Goal: Ask a question

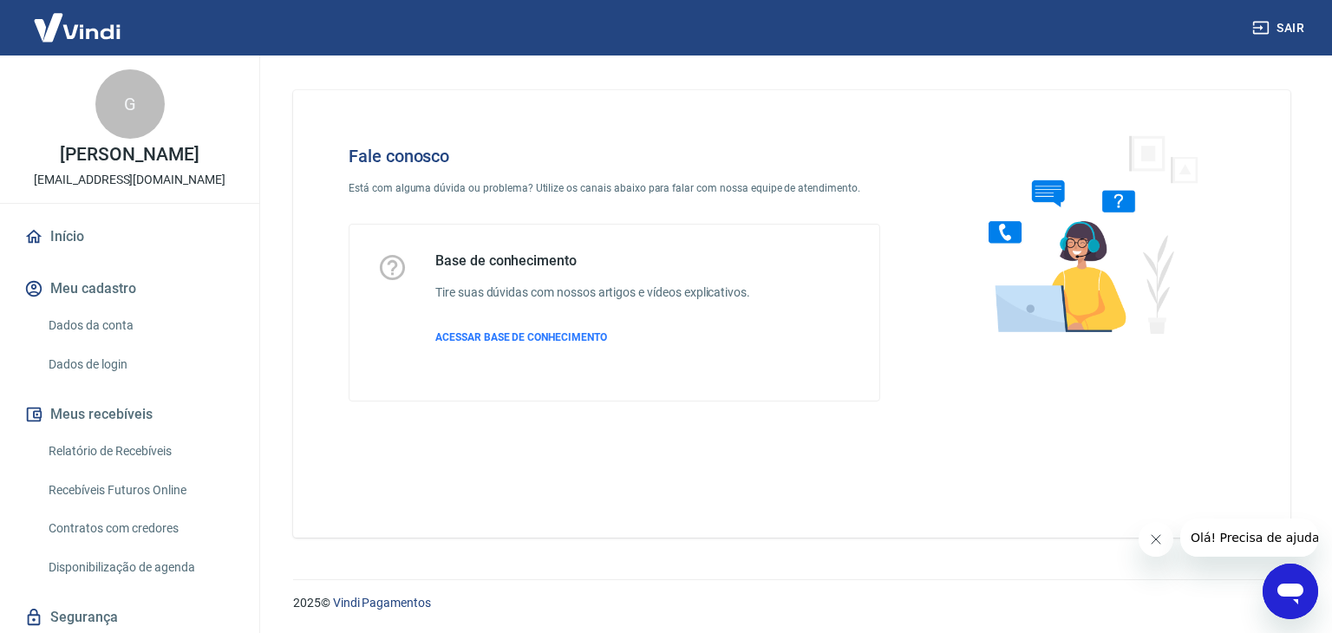
click at [1284, 582] on icon "Abrir janela de mensagens" at bounding box center [1290, 591] width 31 height 31
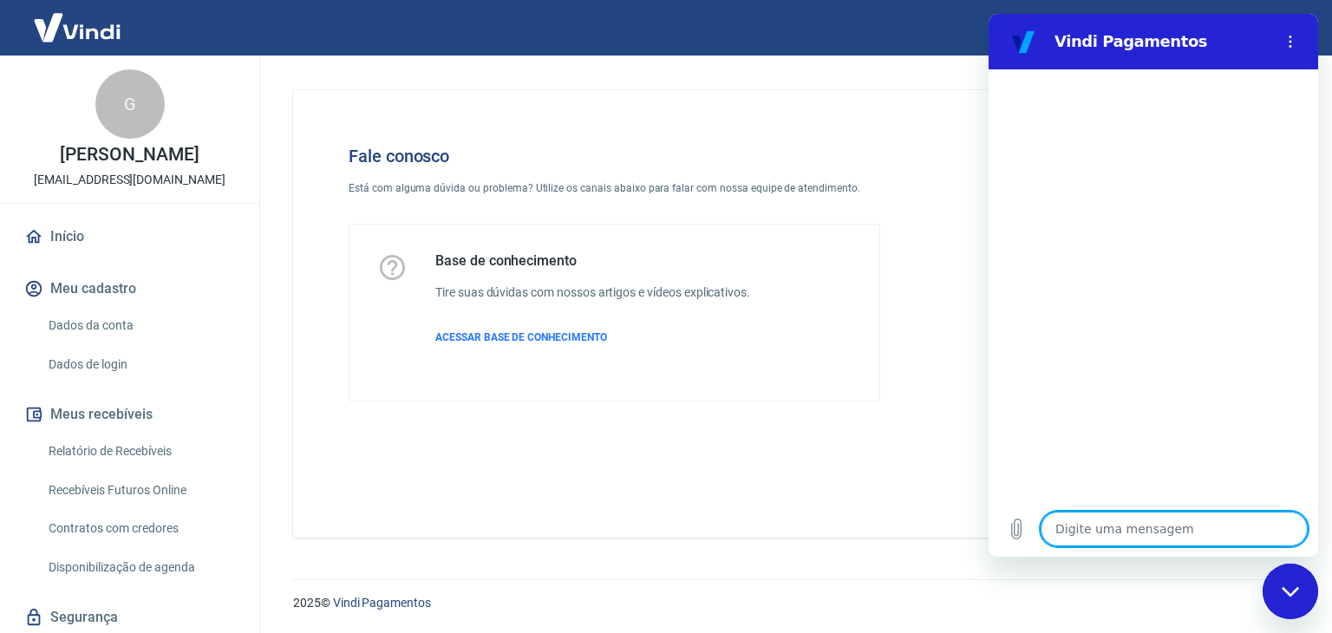
click at [1151, 519] on textarea at bounding box center [1174, 529] width 267 height 35
type textarea "b"
type textarea "x"
type textarea "bo"
type textarea "x"
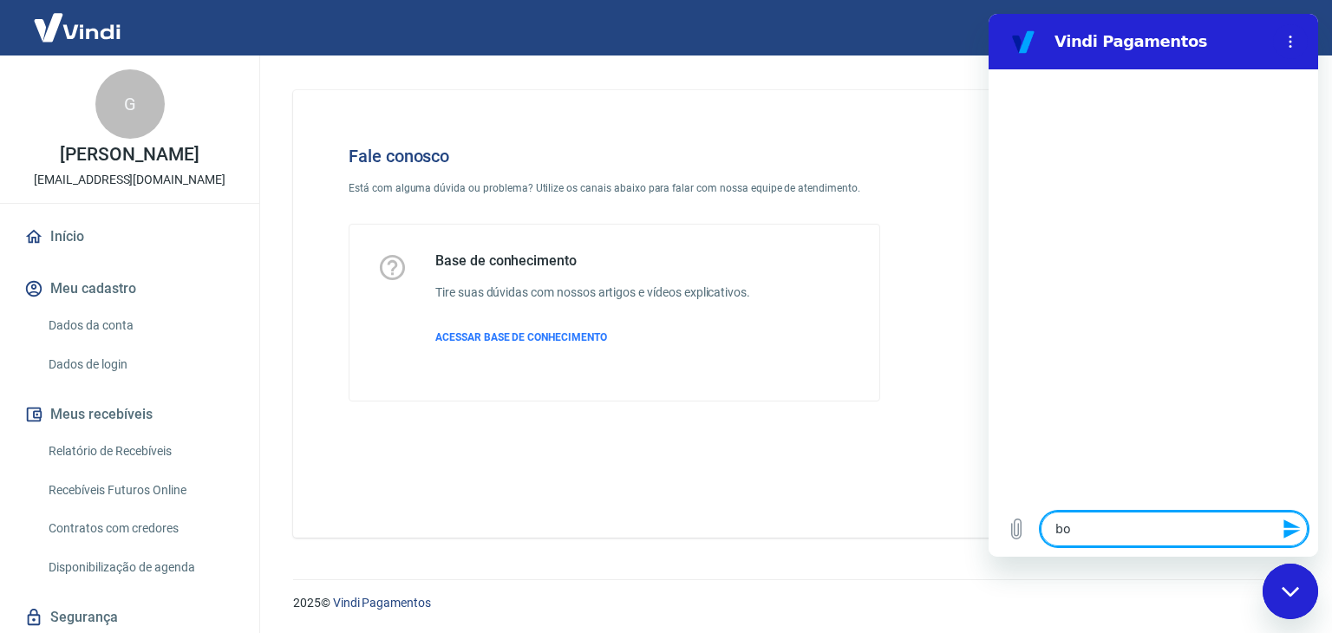
type textarea "bom"
type textarea "x"
type textarea "bom"
type textarea "x"
type textarea "bom d"
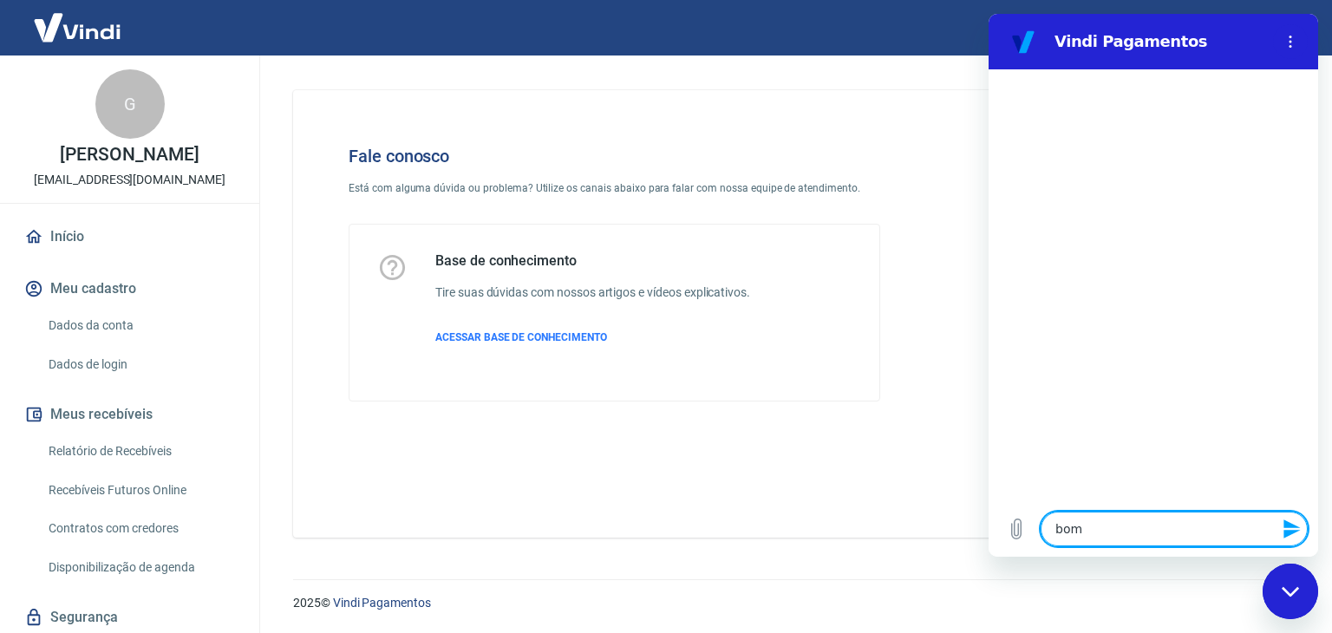
type textarea "x"
type textarea "bom di"
type textarea "x"
type textarea "bom dia"
type textarea "x"
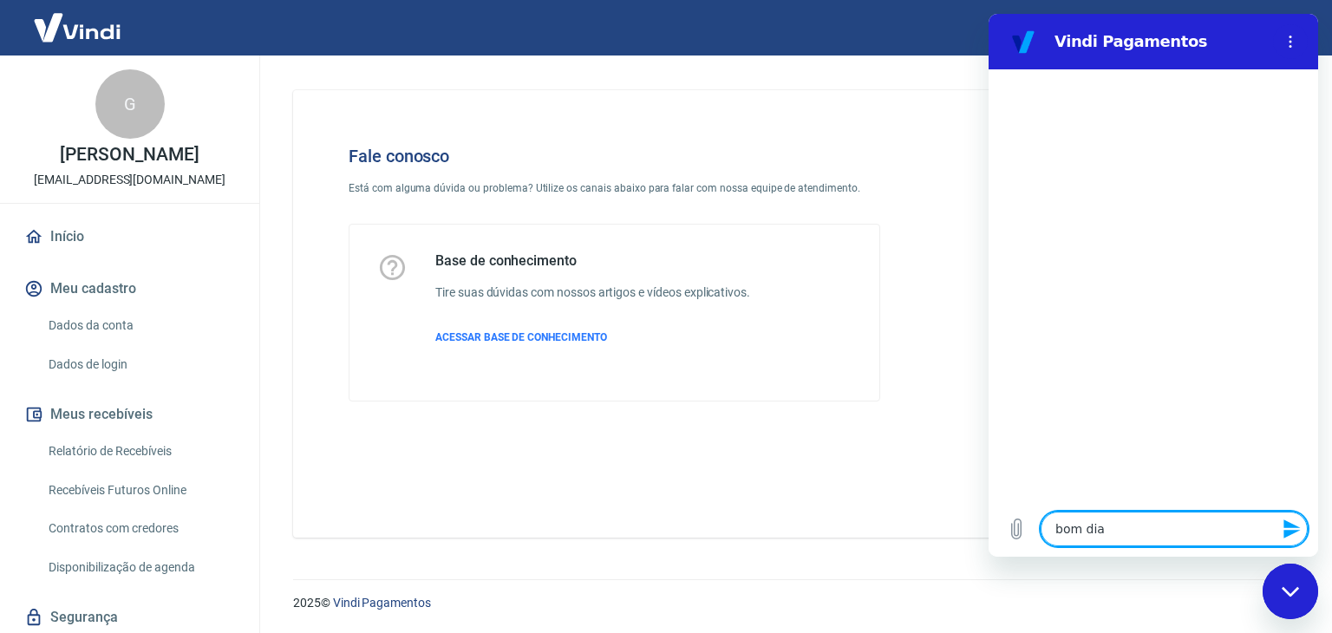
type textarea "bom dia"
type textarea "x"
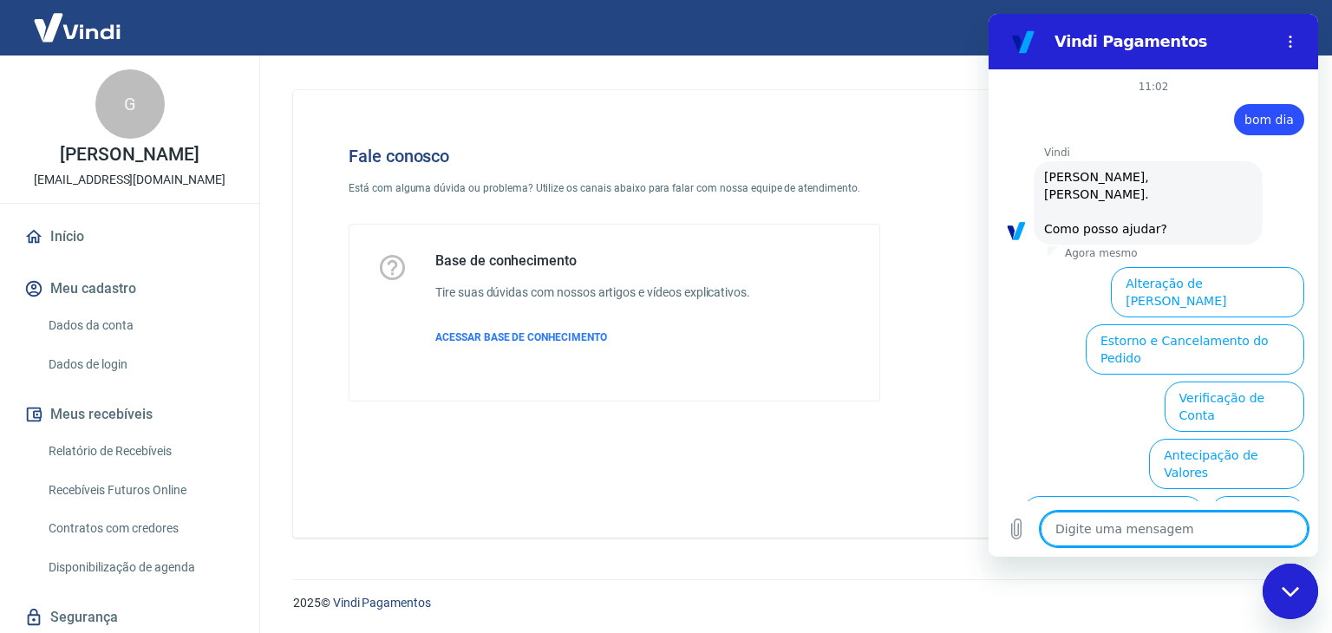
scroll to position [101, 0]
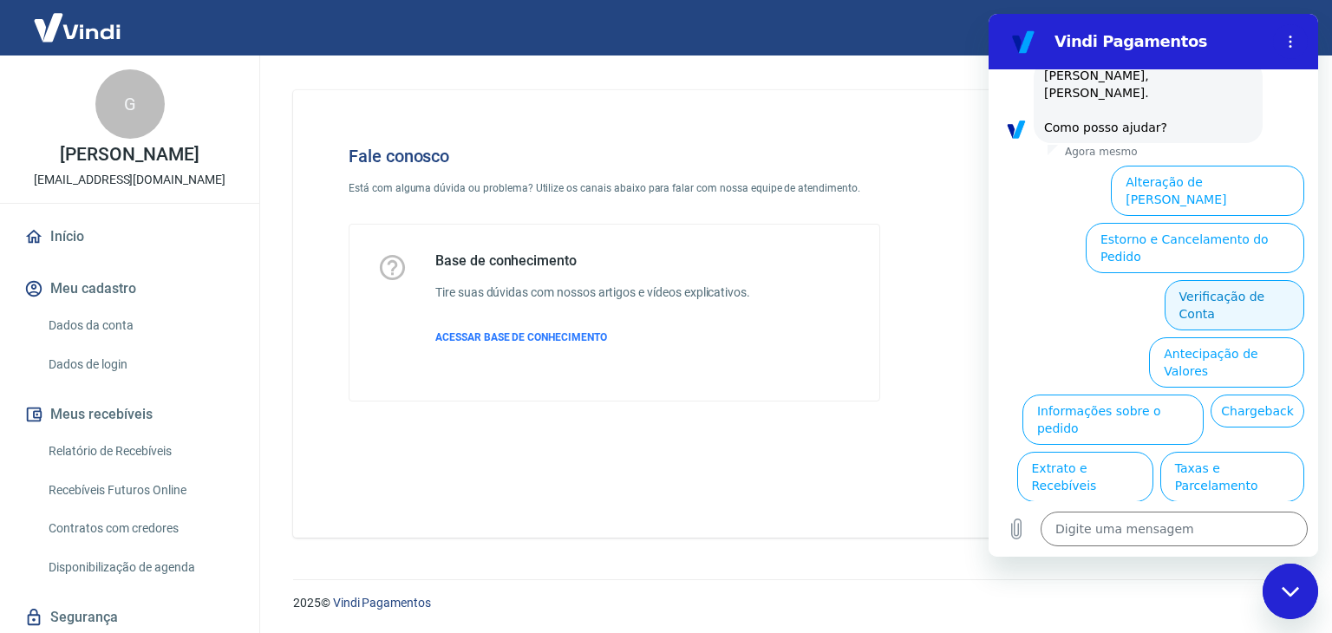
click at [1220, 280] on button "Verificação de Conta" at bounding box center [1235, 305] width 140 height 50
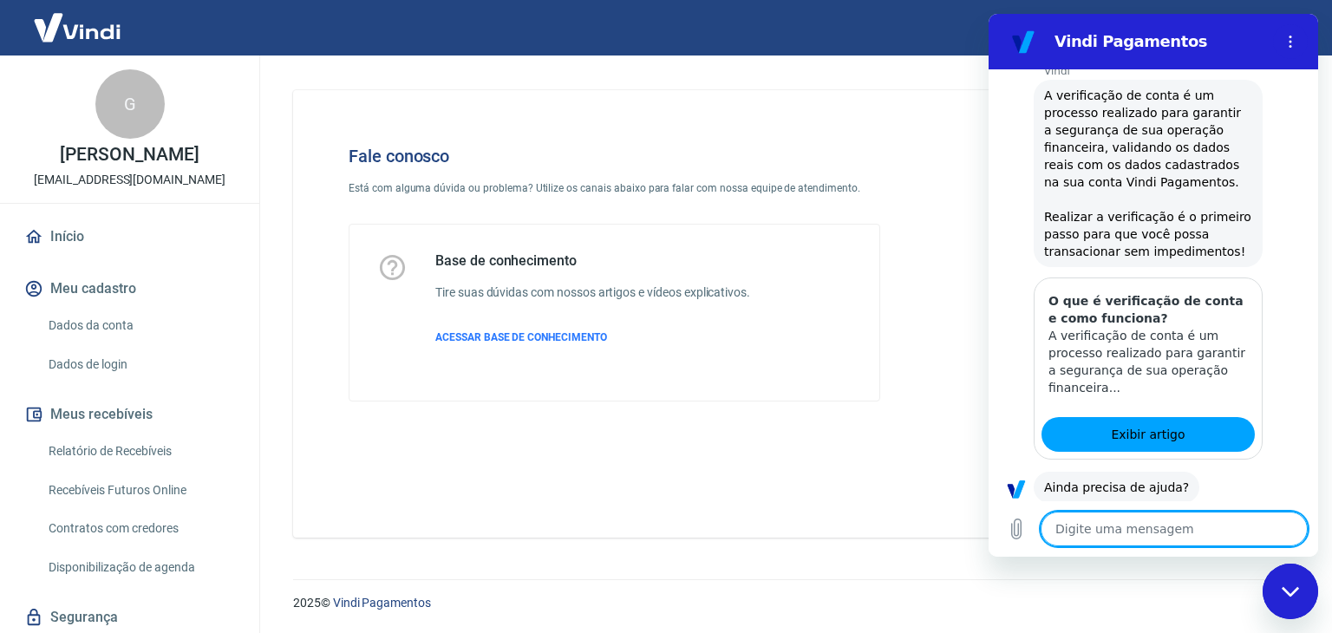
scroll to position [276, 0]
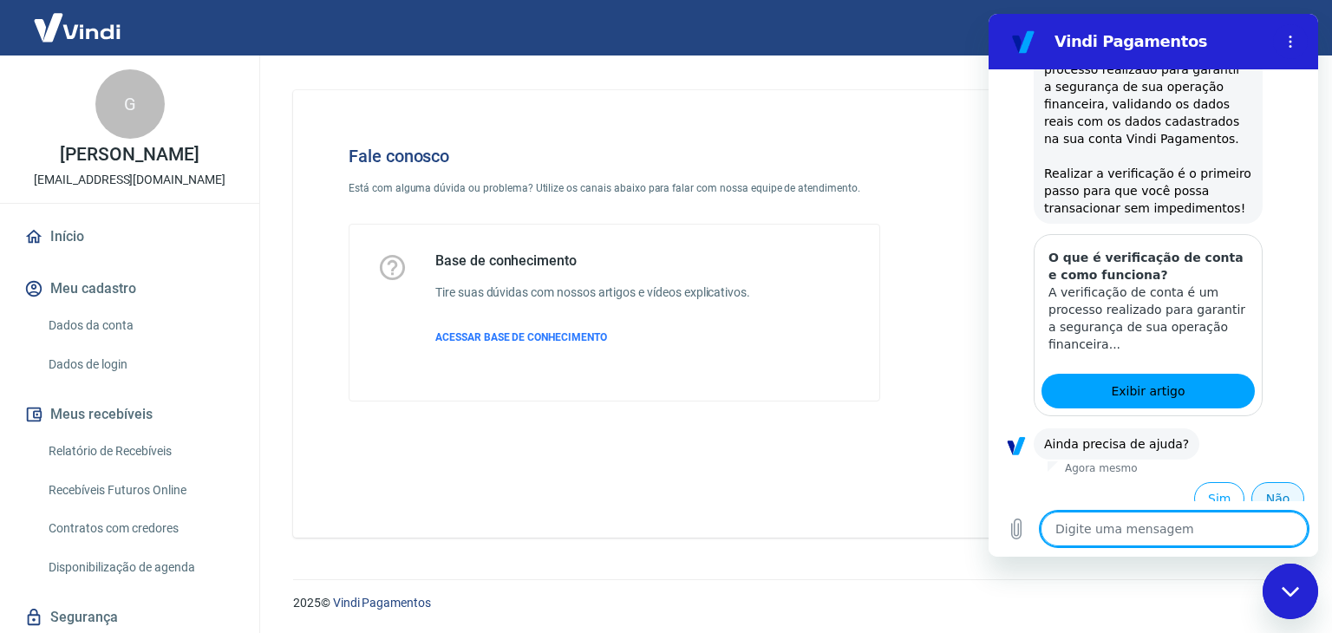
click at [1281, 482] on button "Não" at bounding box center [1278, 498] width 53 height 33
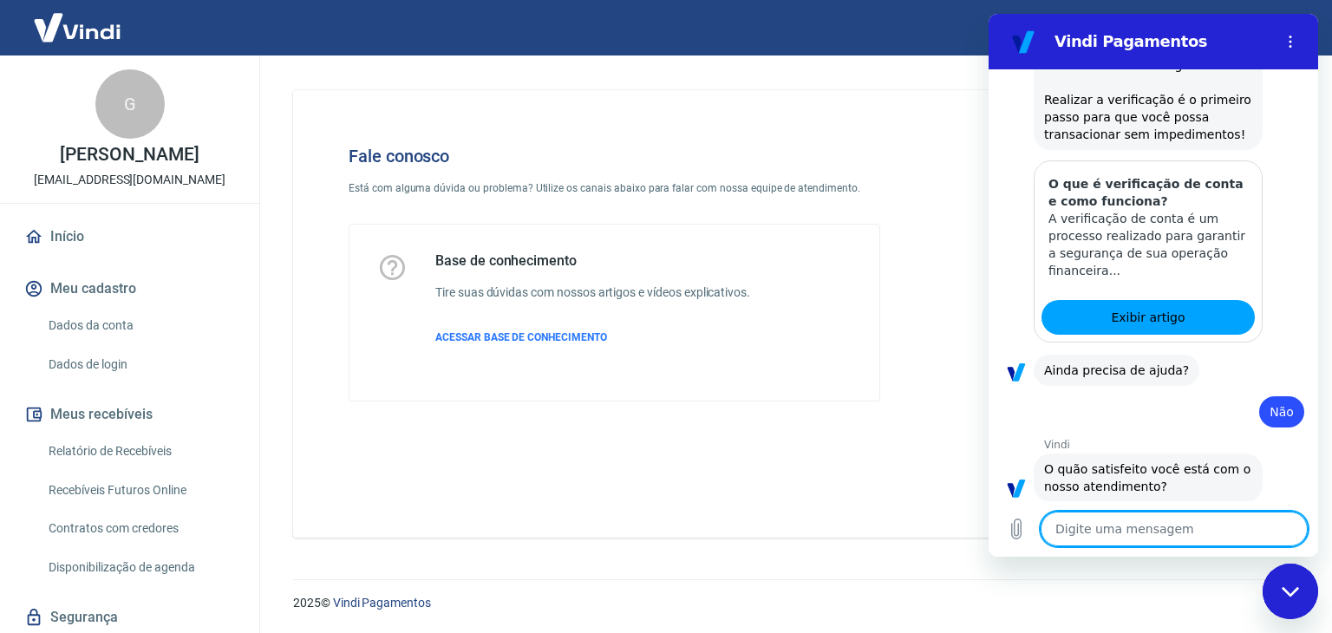
scroll to position [432, 0]
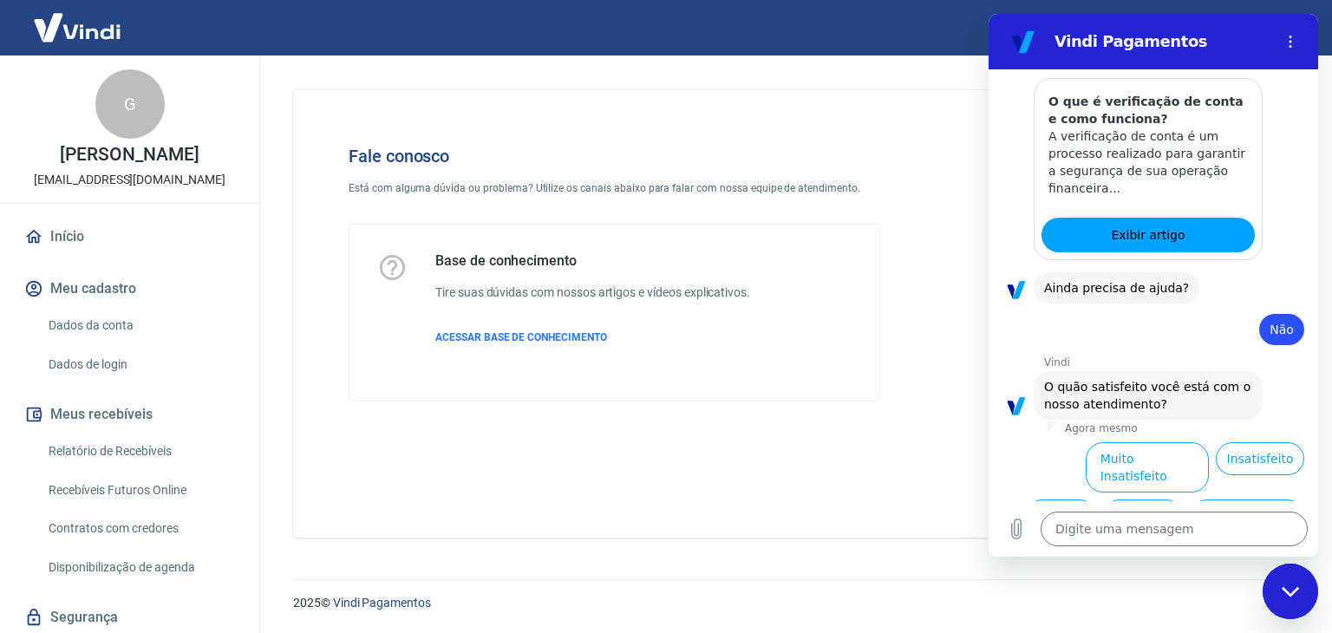
click at [1062, 500] on button "Normal" at bounding box center [1061, 516] width 70 height 33
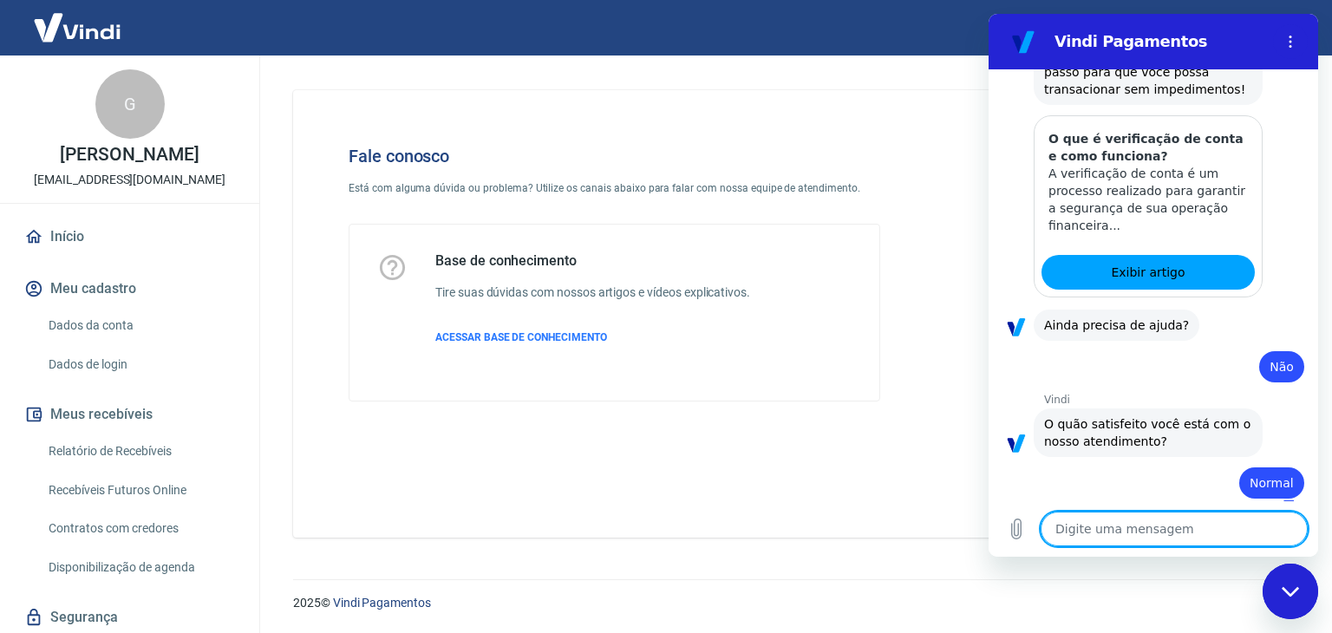
type textarea "x"
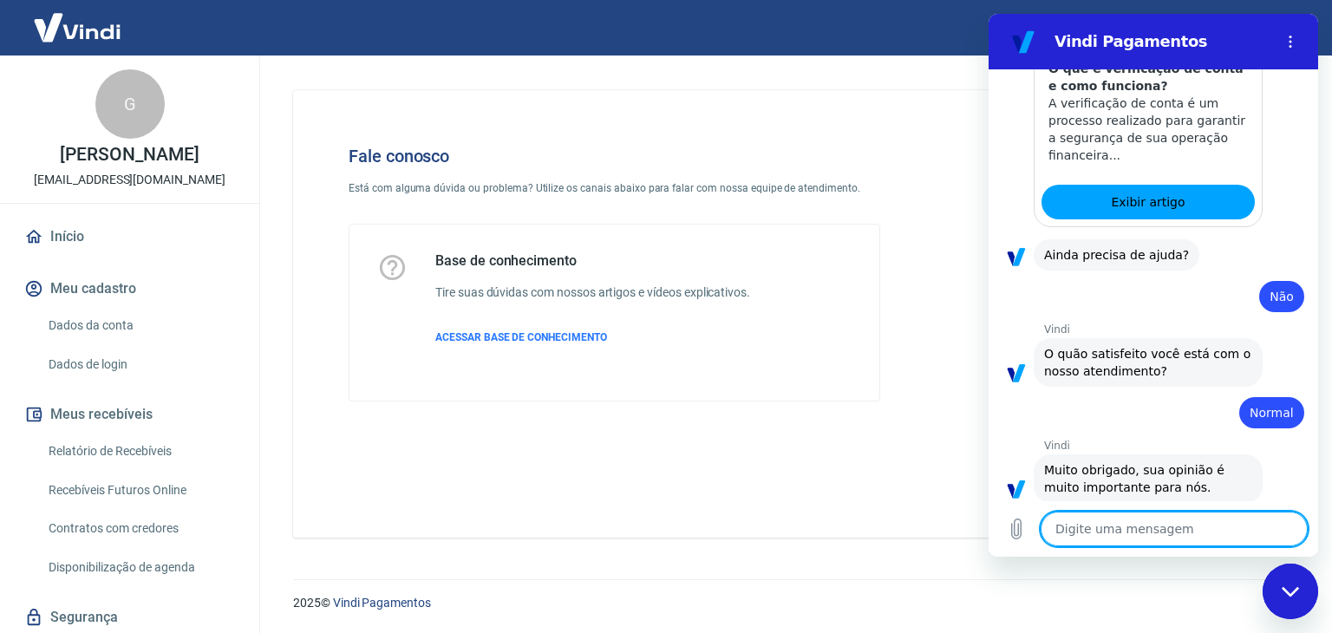
scroll to position [468, 0]
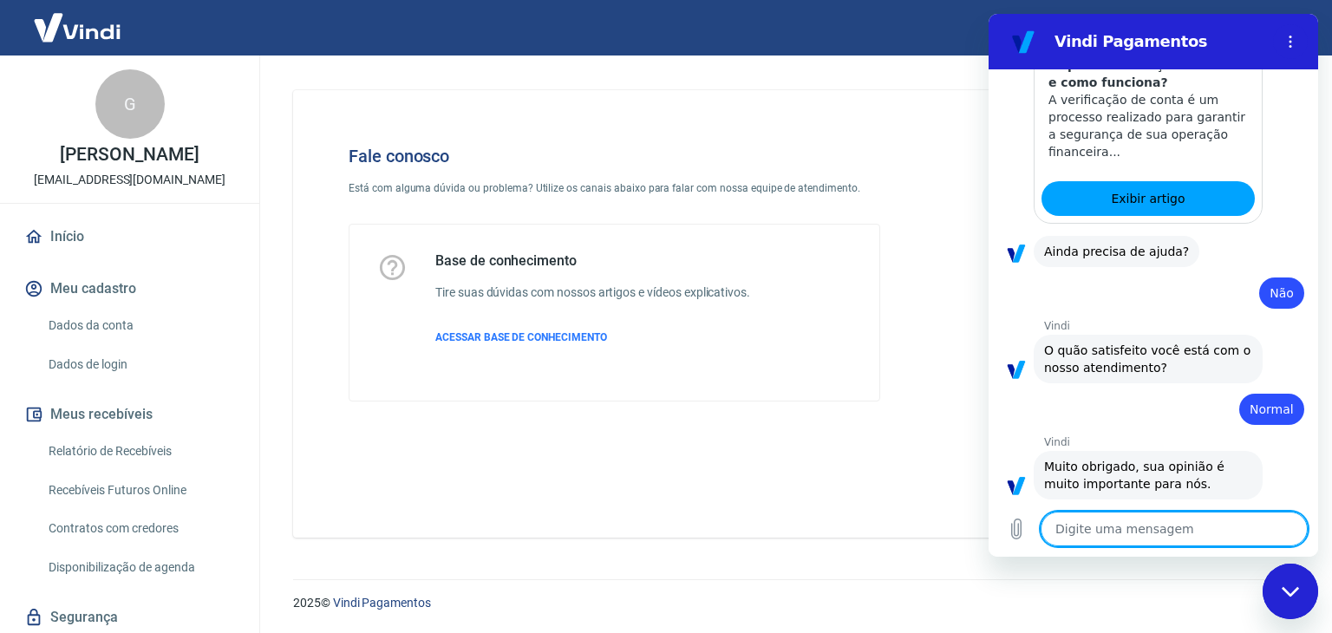
click at [1190, 533] on textarea at bounding box center [1174, 529] width 267 height 35
type textarea "b"
type textarea "x"
type textarea "bo"
type textarea "x"
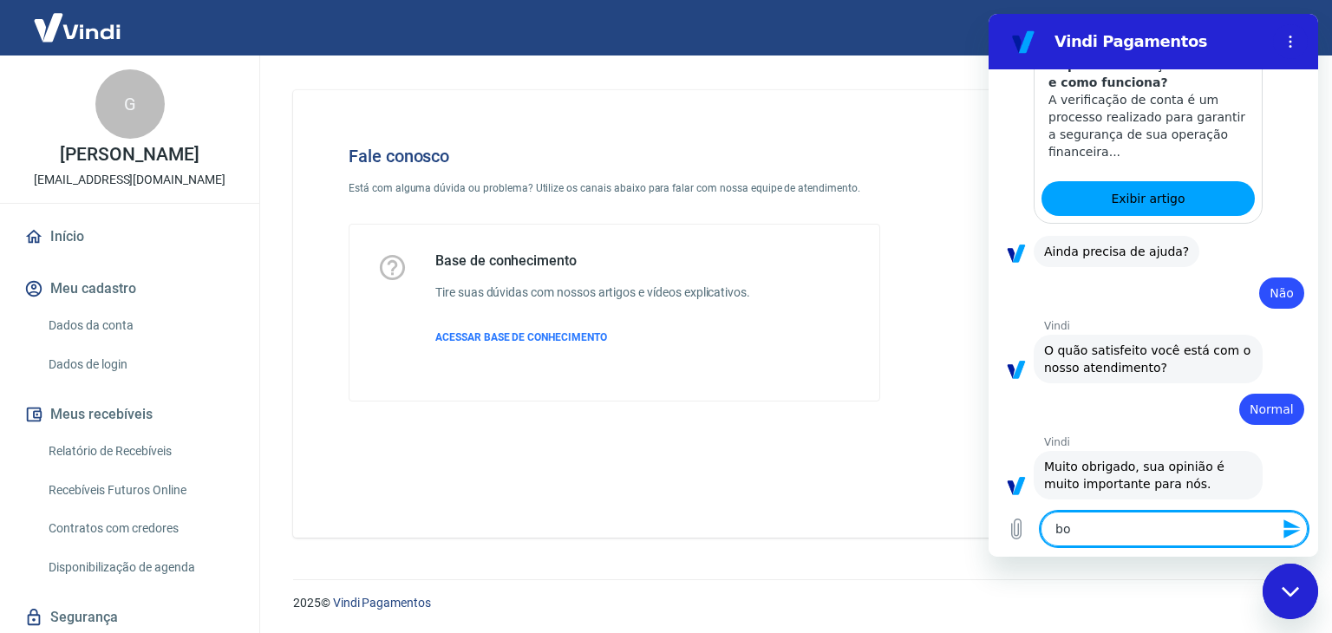
type textarea "bom"
type textarea "x"
type textarea "bom"
type textarea "x"
type textarea "bom d"
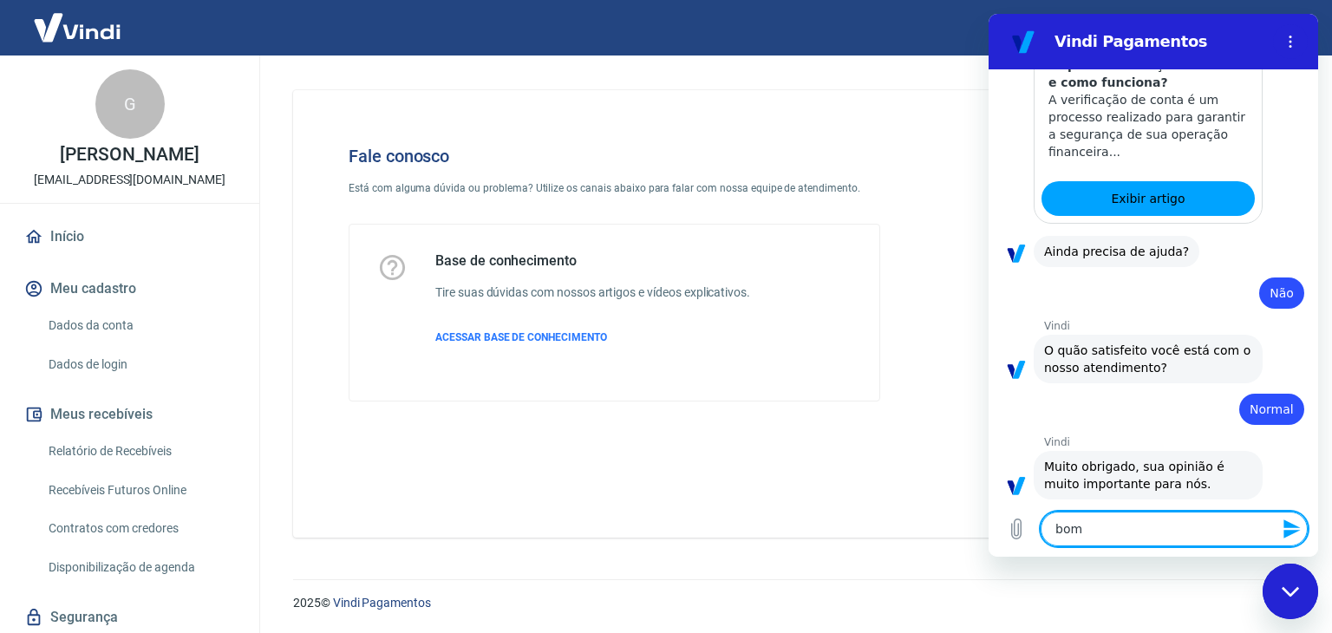
type textarea "x"
type textarea "bom di"
type textarea "x"
type textarea "bom dia"
type textarea "x"
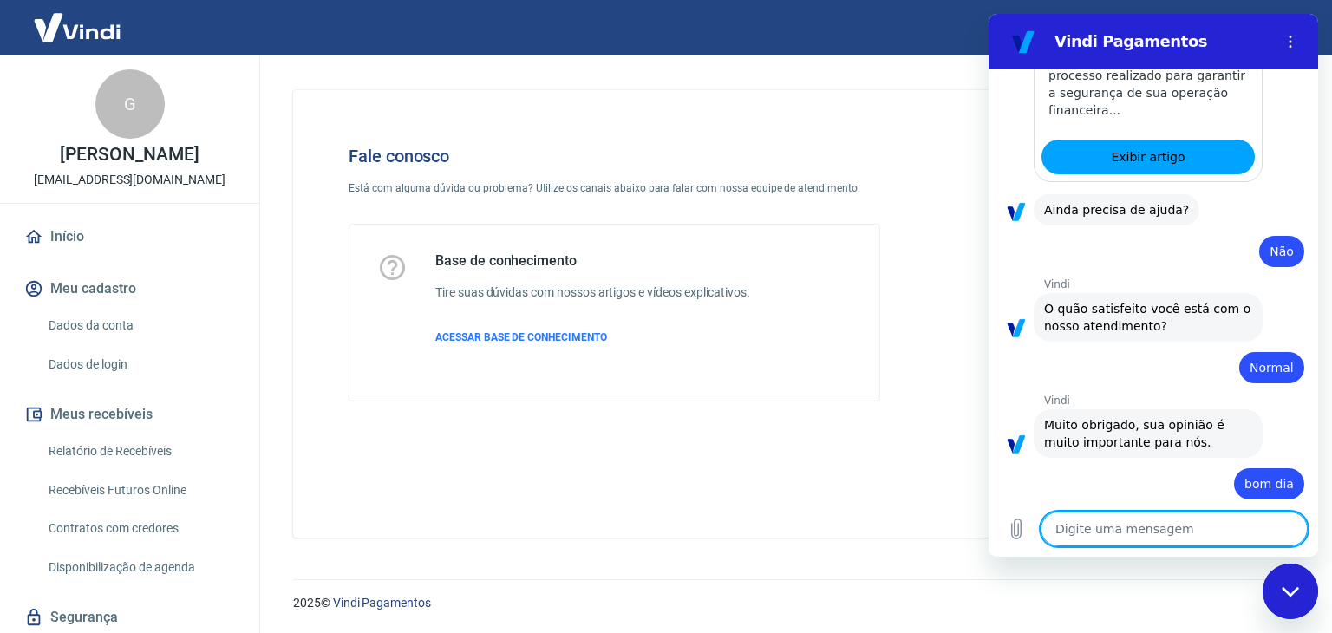
type textarea "x"
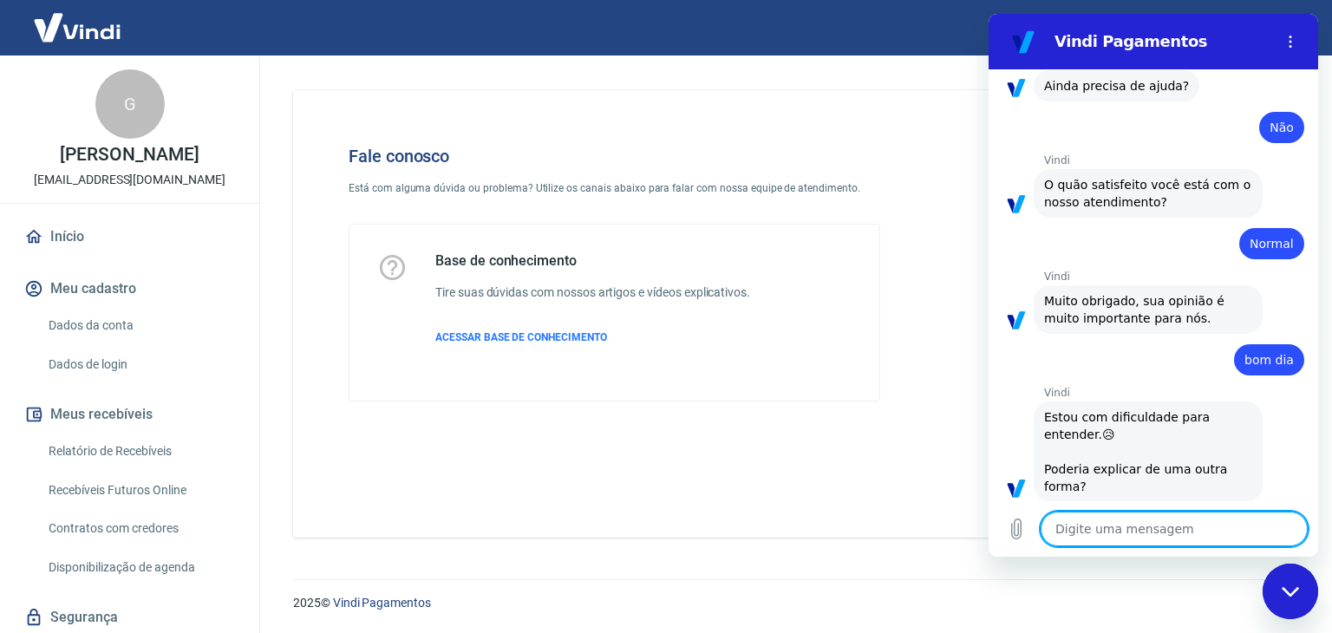
scroll to position [637, 0]
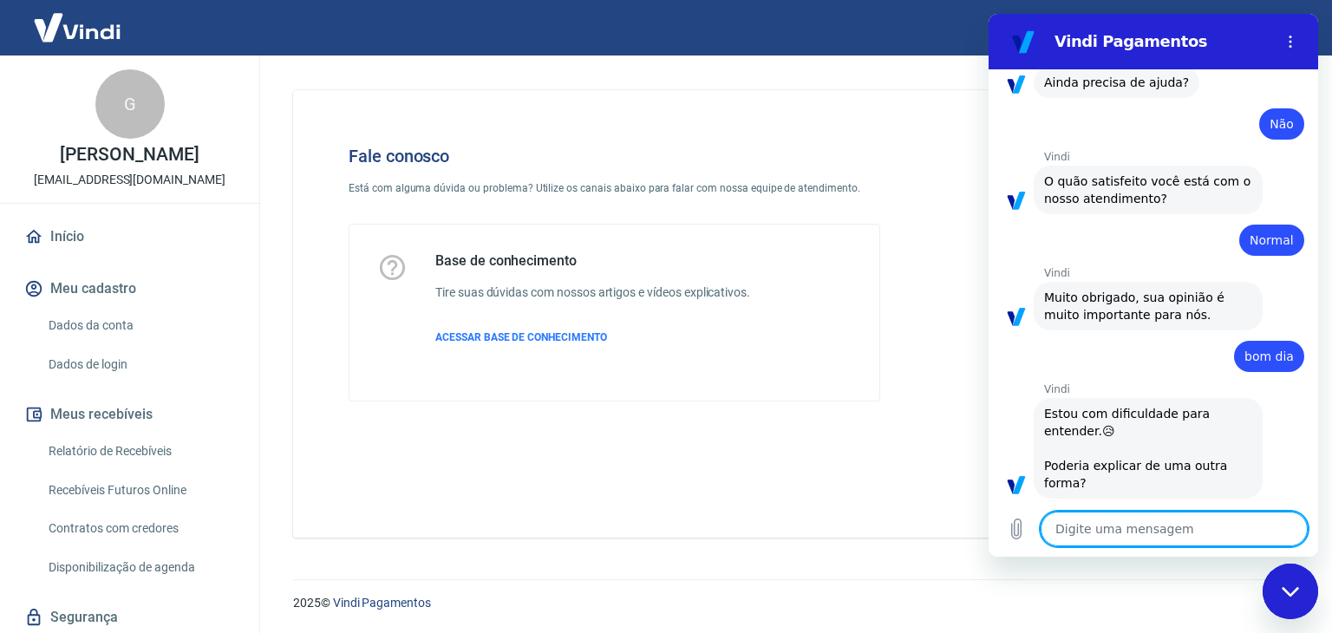
type textarea "d"
type textarea "x"
type textarea "du"
type textarea "x"
type textarea "duo"
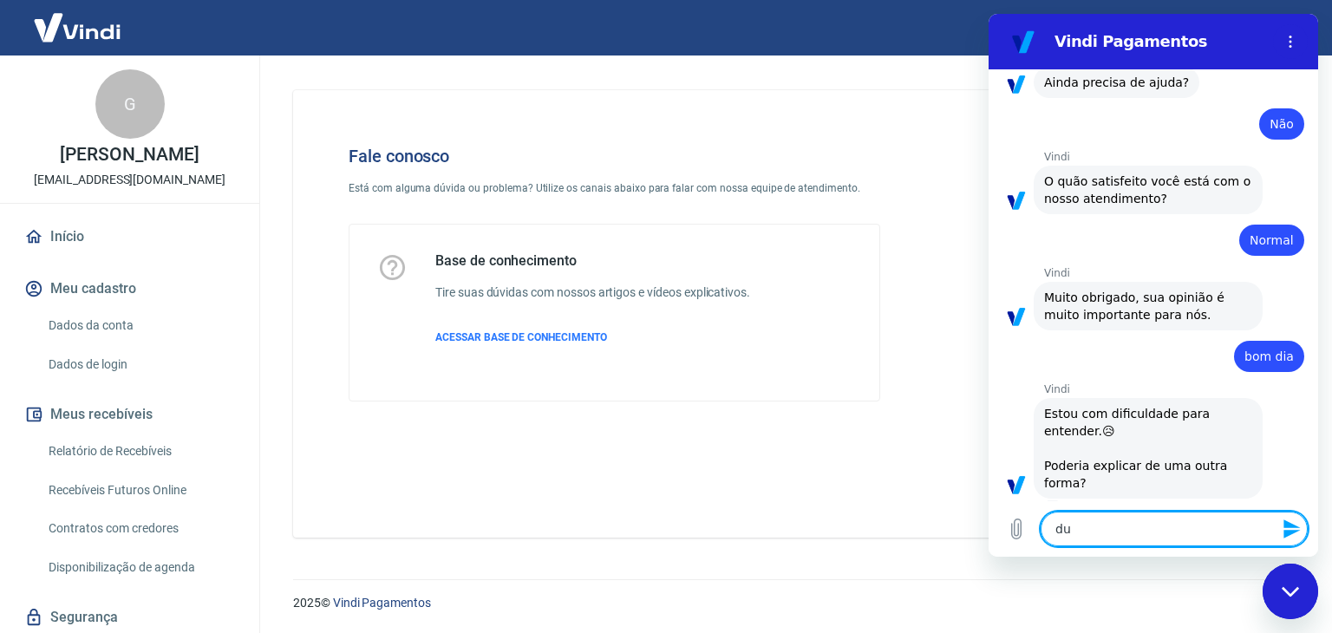
type textarea "x"
type textarea "duol"
type textarea "x"
type textarea "duoli"
type textarea "x"
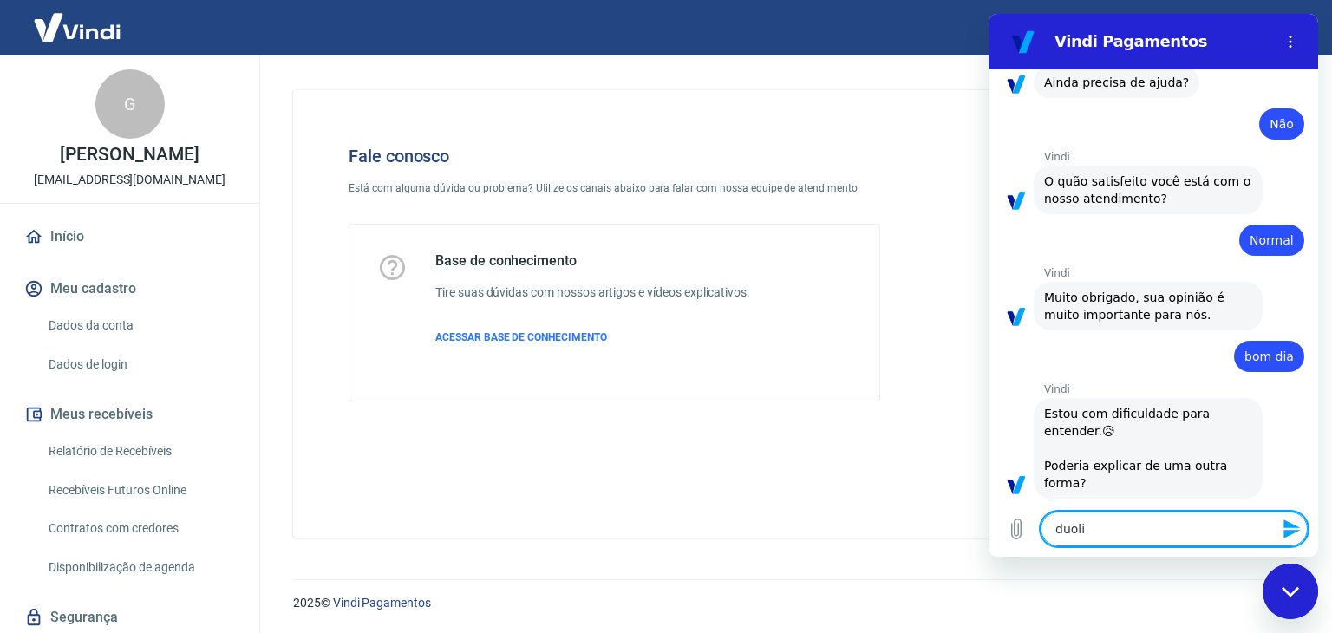
type textarea "duolic"
type textarea "x"
type textarea "duolici"
type textarea "x"
type textarea "duolicid"
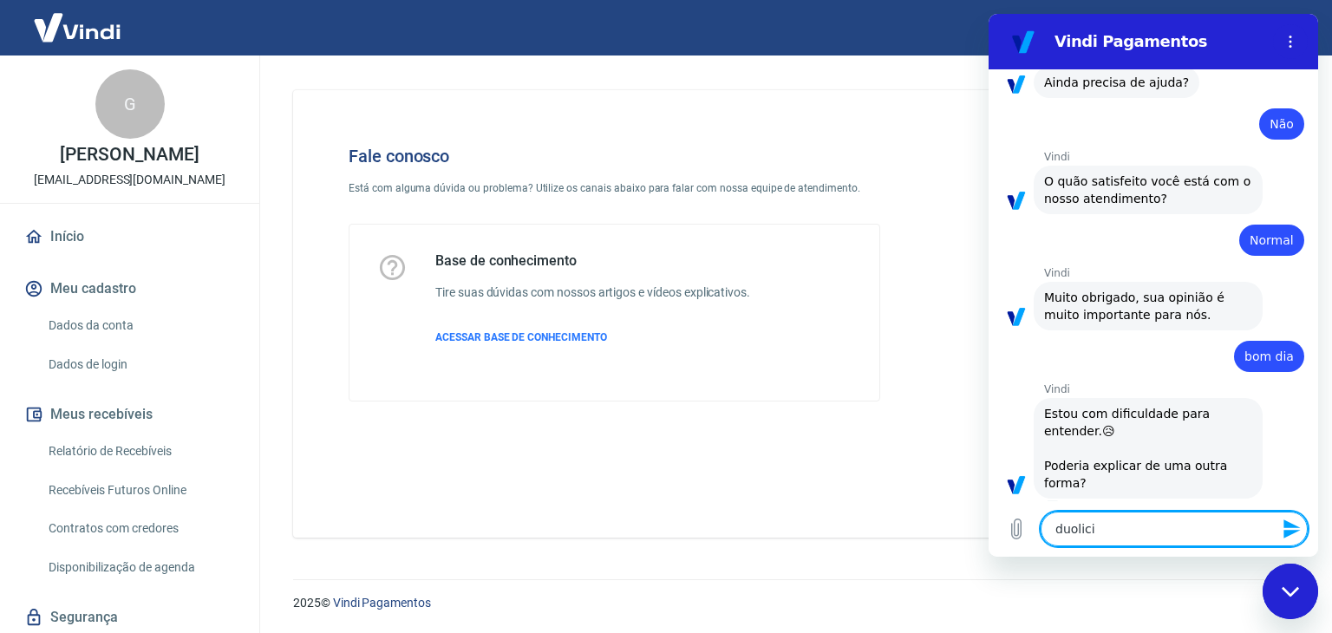
type textarea "x"
type textarea "duolicida"
type textarea "x"
type textarea "duolicidad"
type textarea "x"
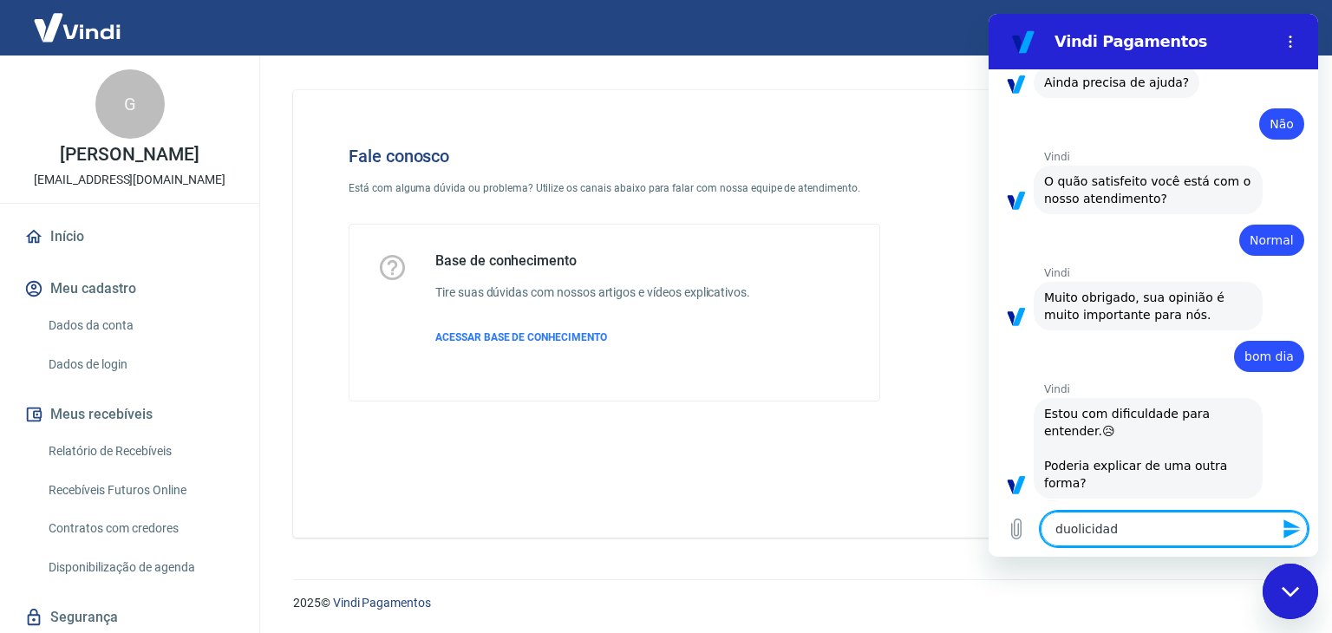
type textarea "duolicidade"
type textarea "x"
type textarea "duolicidade"
type textarea "x"
type textarea "duolicidade n"
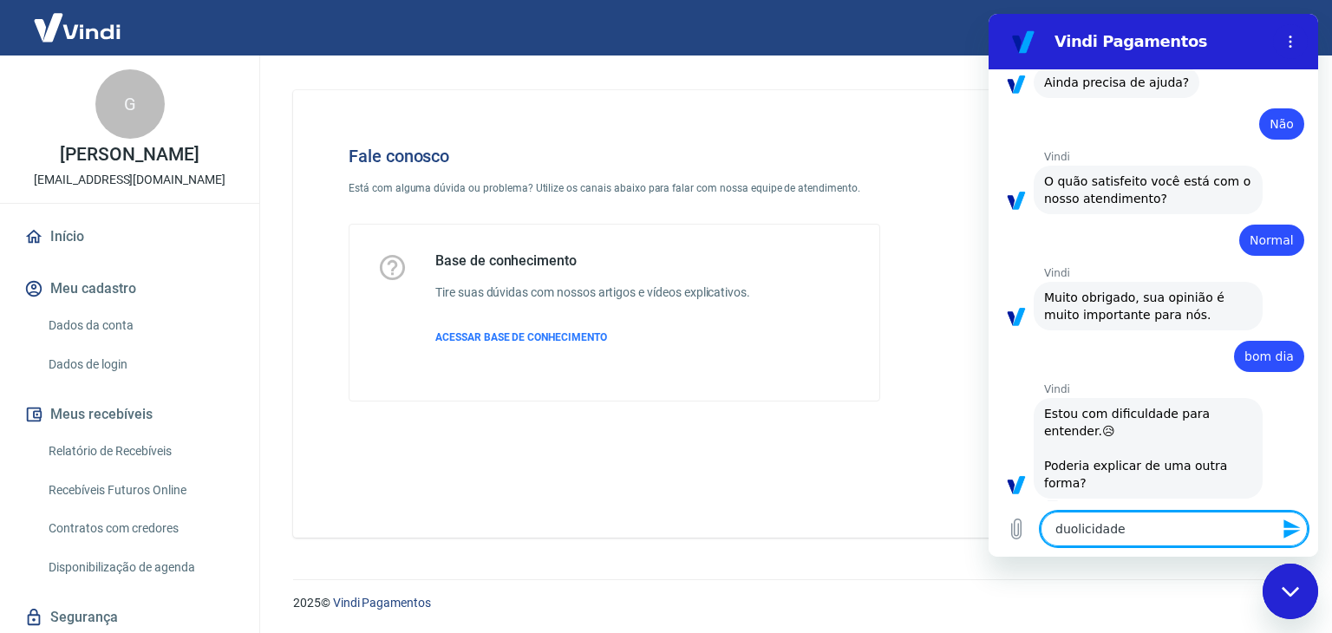
type textarea "x"
type textarea "duolicidade no"
type textarea "x"
type textarea "duolicidade no"
type textarea "x"
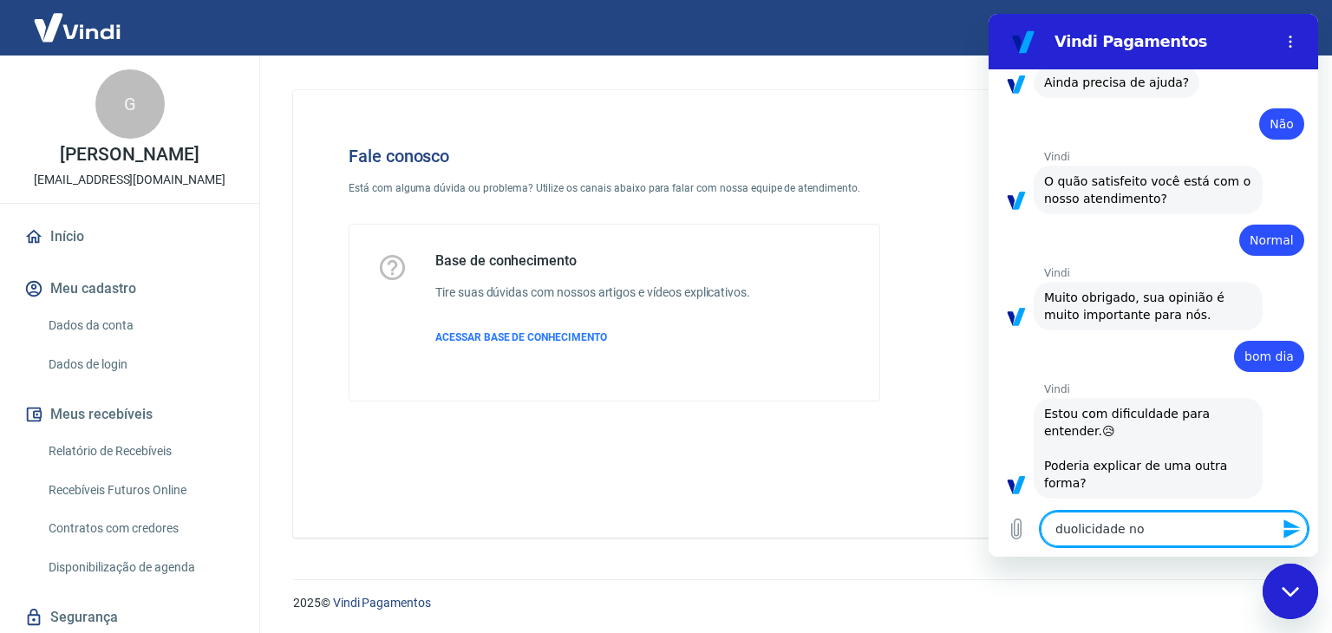
type textarea "duolicidade no i"
type textarea "x"
type textarea "duolicidade no"
type textarea "x"
type textarea "duolicidade no l"
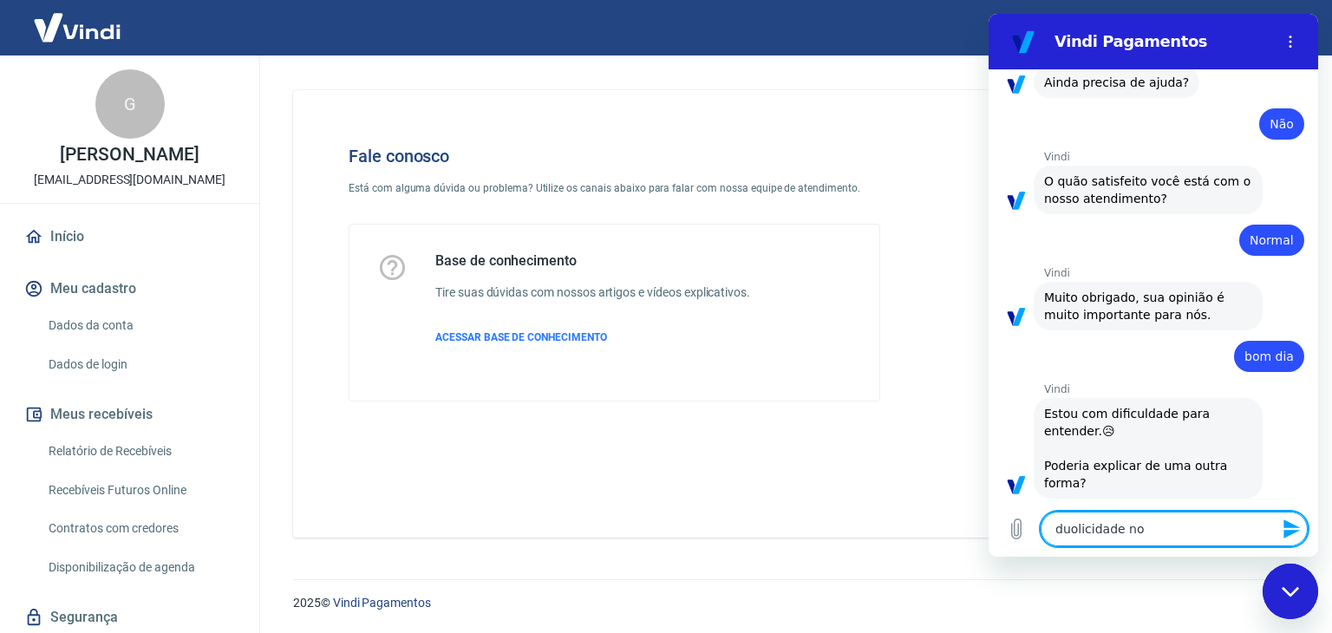
type textarea "x"
type textarea "duolicidade no li"
type textarea "x"
type textarea "duolicidade no lin"
type textarea "x"
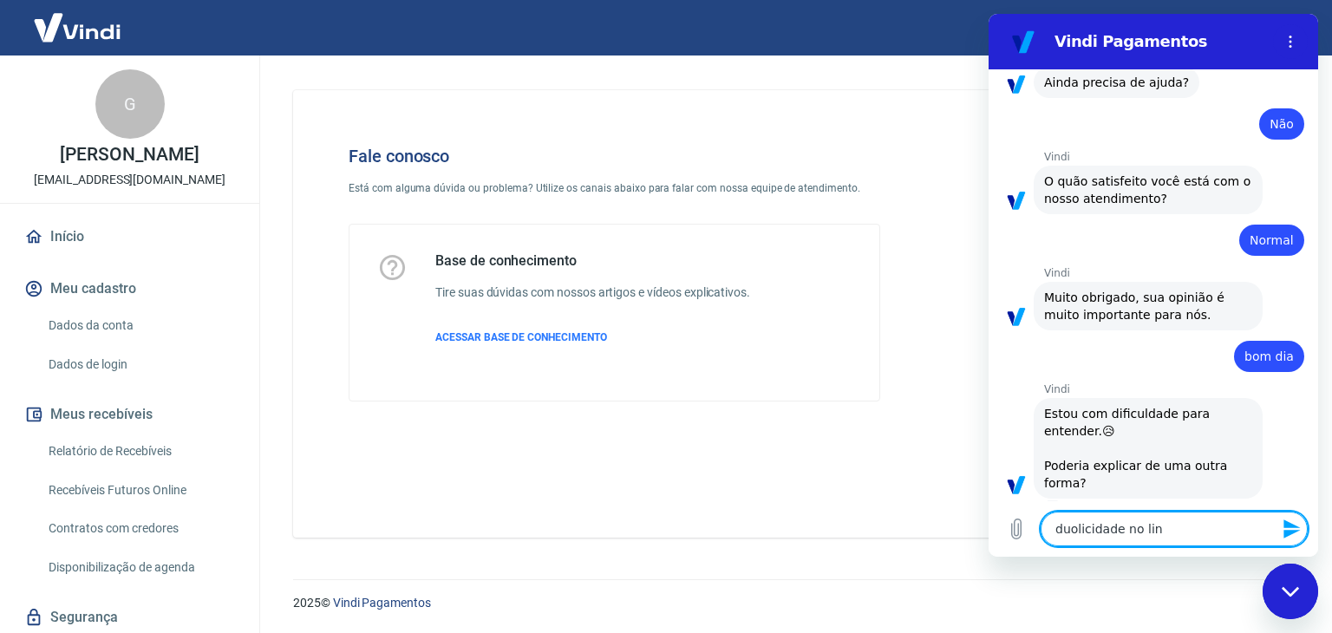
type textarea "duolicidade no link"
type textarea "x"
type textarea "duolicidade no link"
type textarea "x"
type textarea "duolicidade no link d"
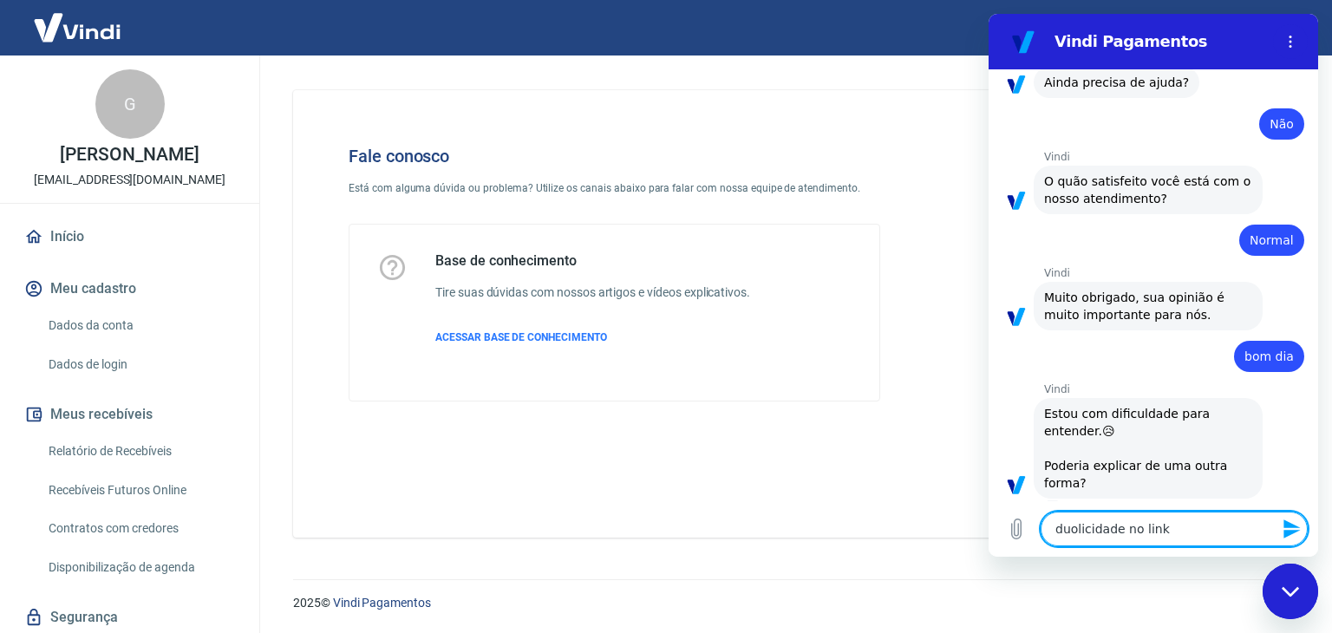
type textarea "x"
type textarea "duolicidade no link de"
type textarea "x"
type textarea "duolicidade no link de"
type textarea "x"
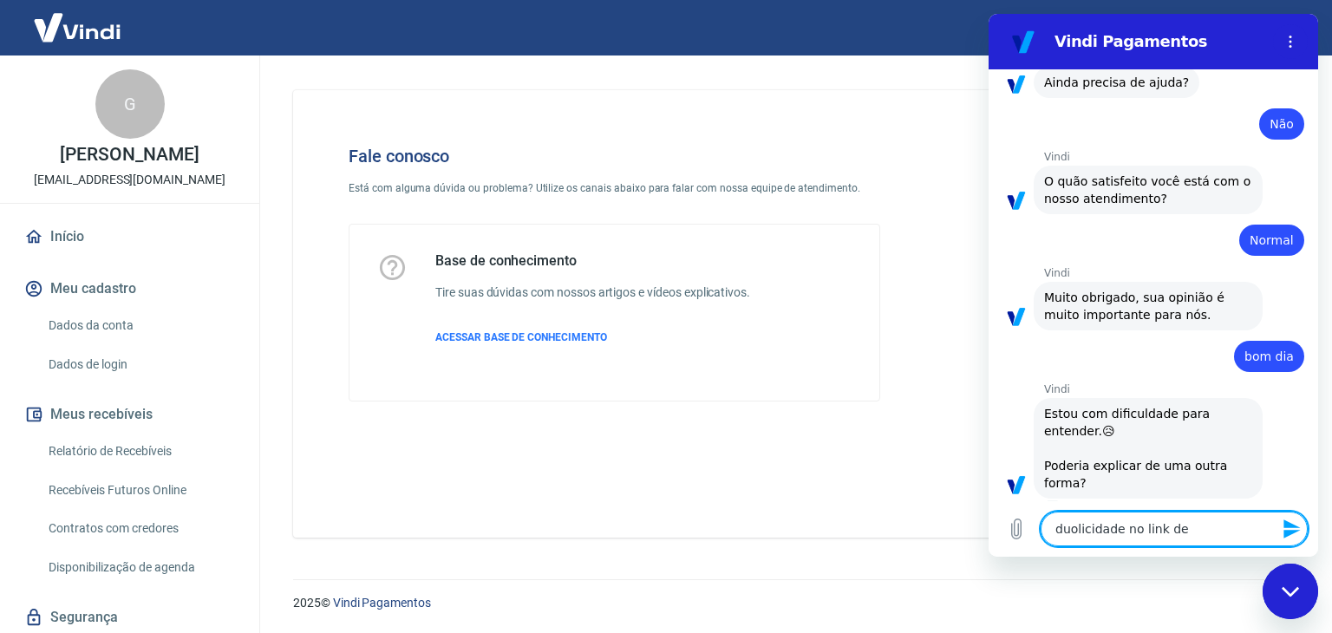
type textarea "duolicidade no link de p"
type textarea "x"
type textarea "duolicidade no link de pa"
type textarea "x"
type textarea "duolicidade no link de pag"
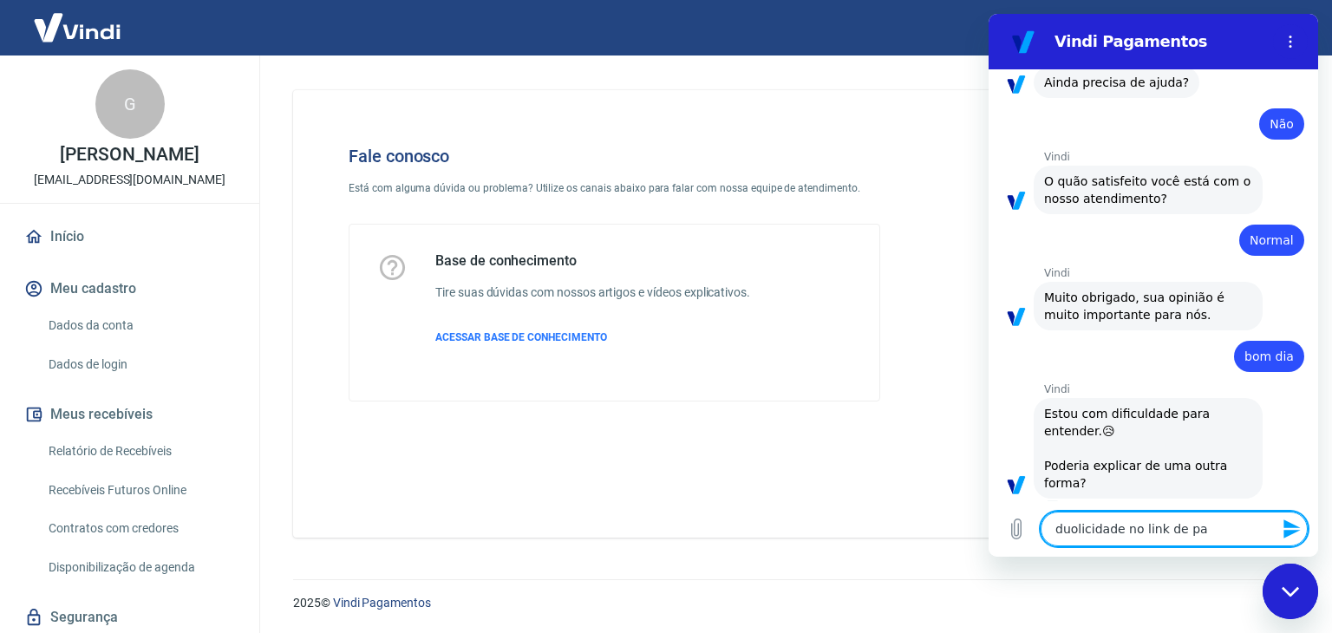
type textarea "x"
type textarea "duolicidade no link de paga"
type textarea "x"
type textarea "duolicidade no link de pagam"
type textarea "x"
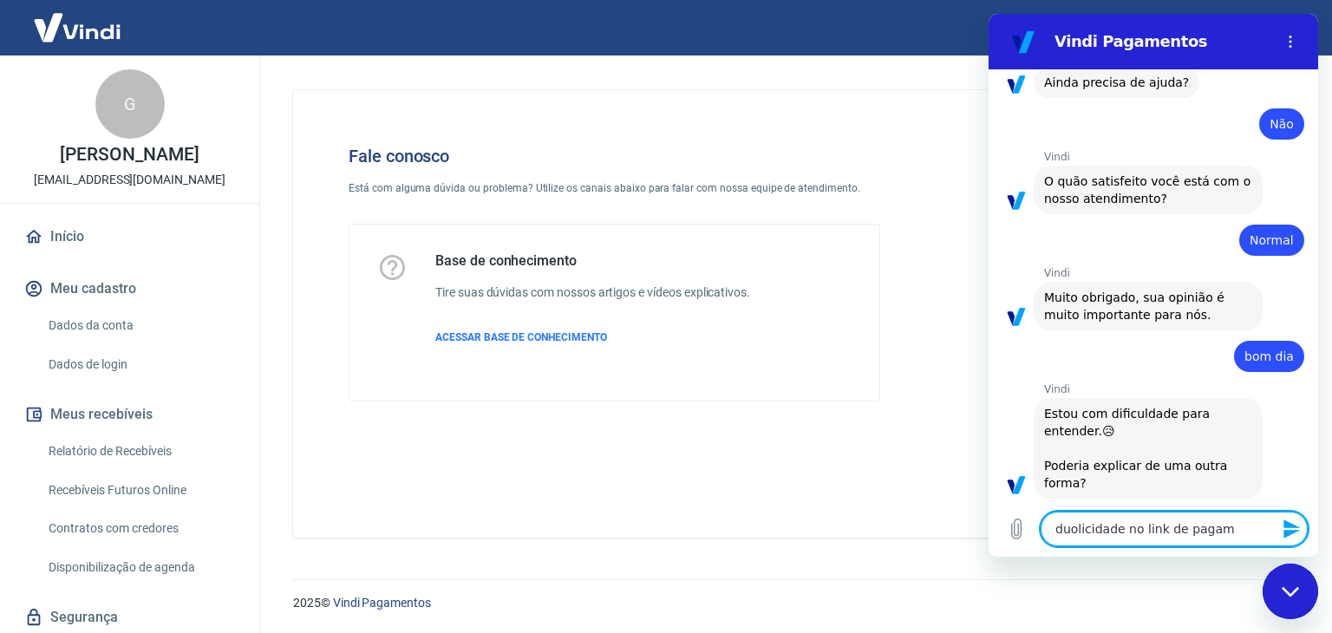
type textarea "duolicidade no link de pagamn"
type textarea "x"
type textarea "duolicidade no link de pagamne"
type textarea "x"
type textarea "duolicidade no link de pagamnet"
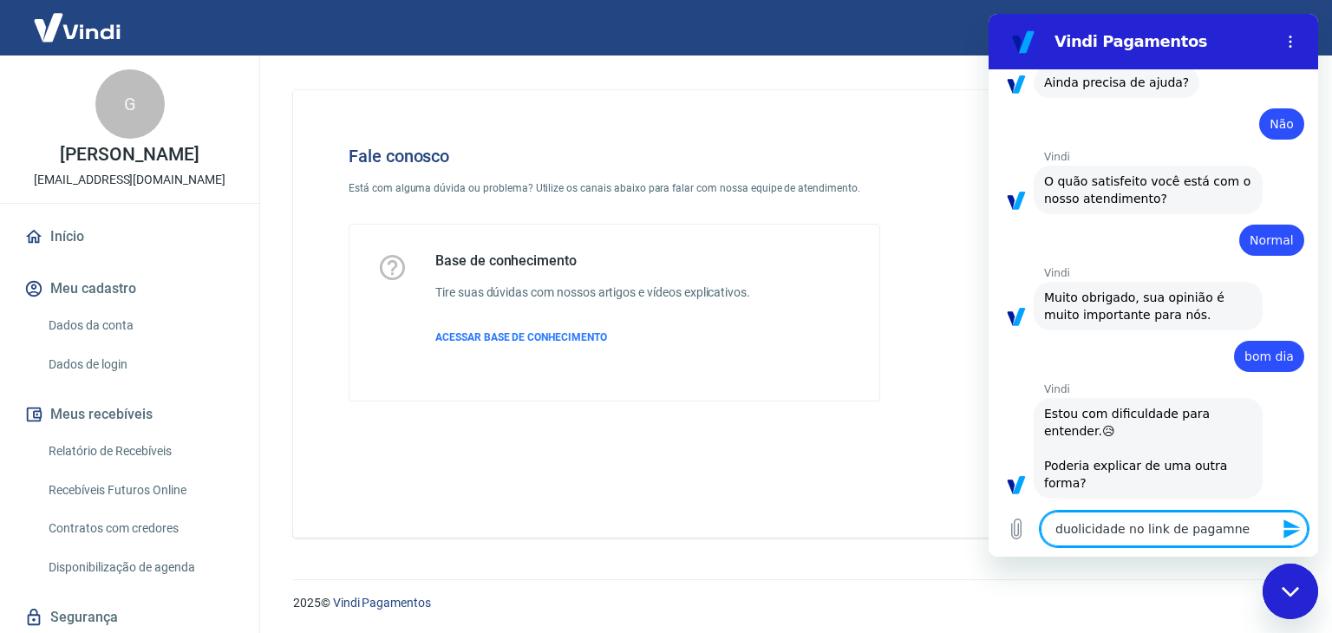
type textarea "x"
type textarea "duolicidade no link de pagamneto"
type textarea "x"
click at [1076, 532] on textarea "duolicidade no link de pagamneto" at bounding box center [1174, 529] width 267 height 35
type textarea "dulicidade no link de pagamneto"
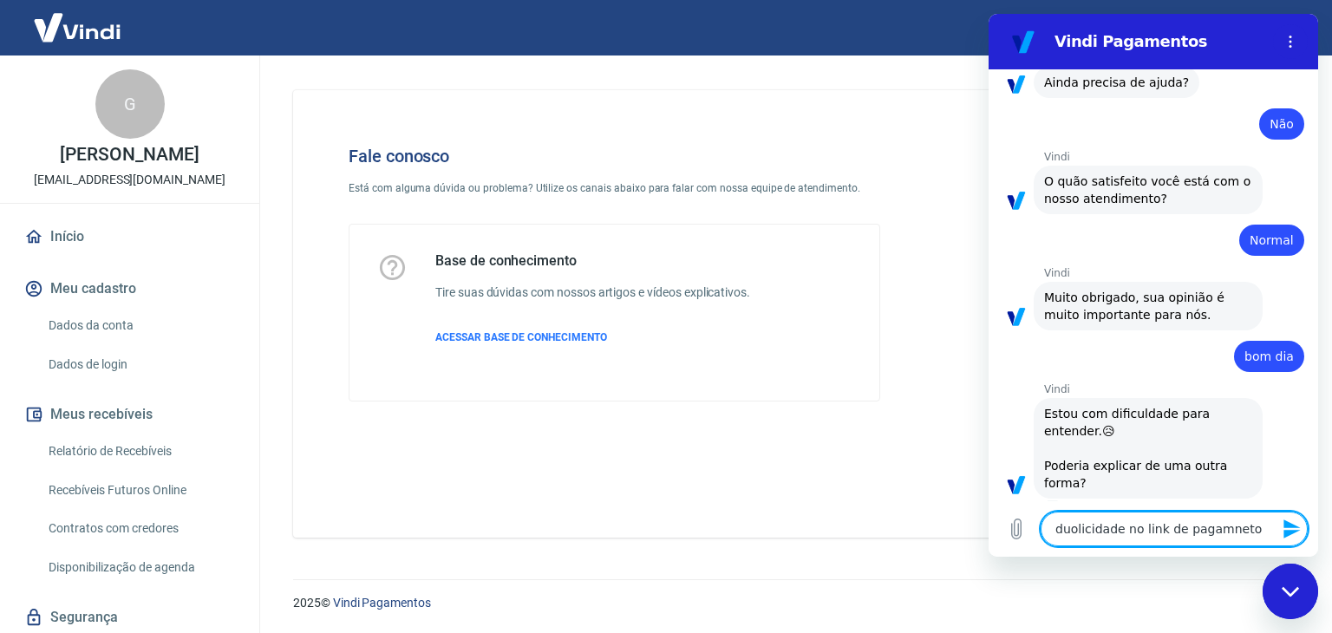
type textarea "x"
type textarea "duplicidade no link de pagamneto"
type textarea "x"
click at [1231, 528] on textarea "duplicidade no link de pagamneto" at bounding box center [1174, 529] width 267 height 35
type textarea "duplicidade no link de pagamneo"
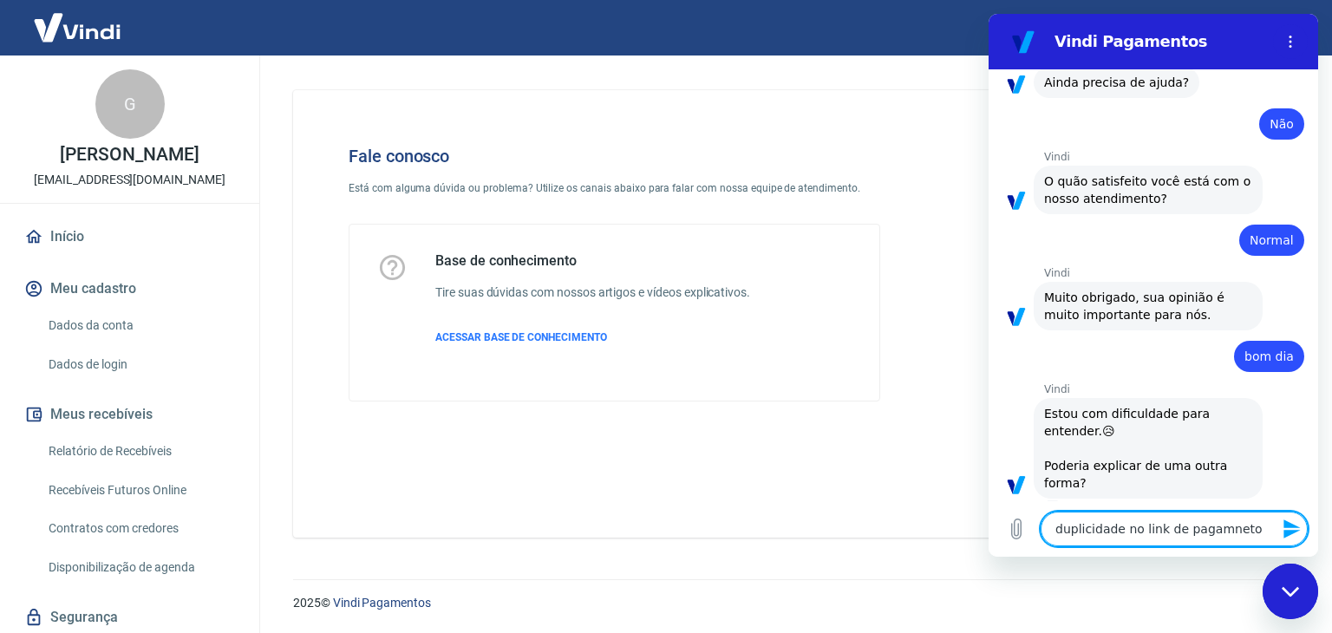
type textarea "x"
type textarea "duplicidade no link de pagamno"
type textarea "x"
type textarea "duplicidade no link de pagamo"
type textarea "x"
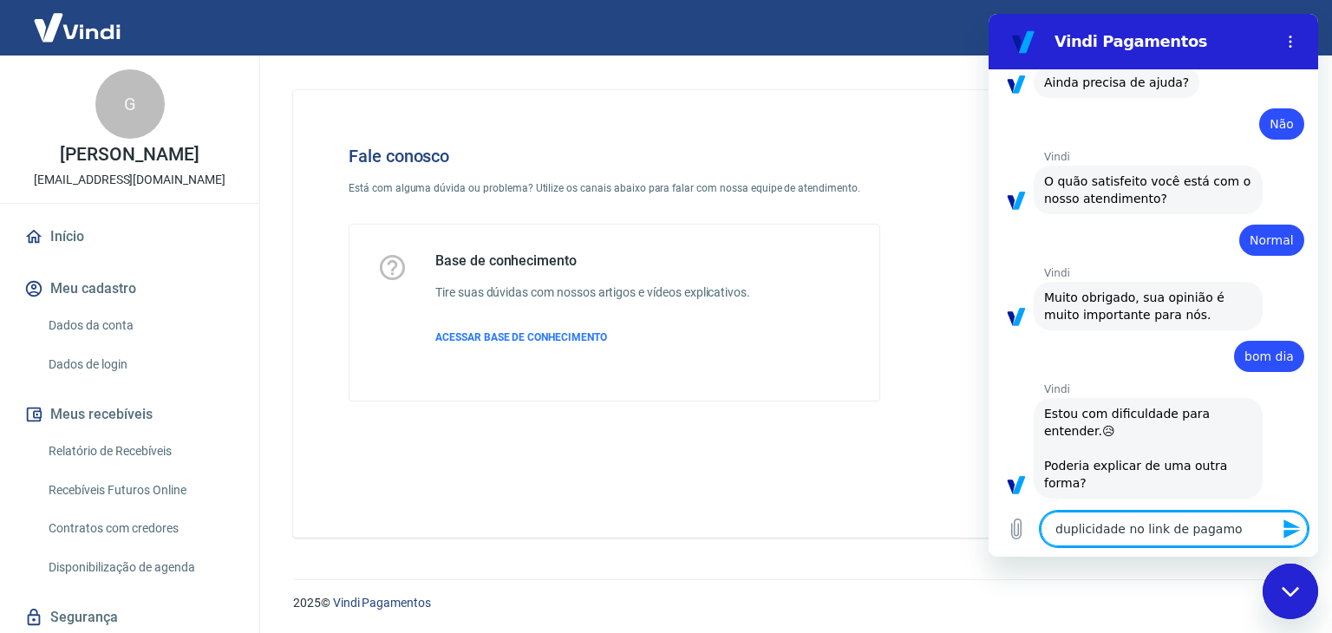
type textarea "duplicidade no link de pagameo"
type textarea "x"
type textarea "duplicidade no link de pagameno"
type textarea "x"
type textarea "duplicidade no link de pagamento"
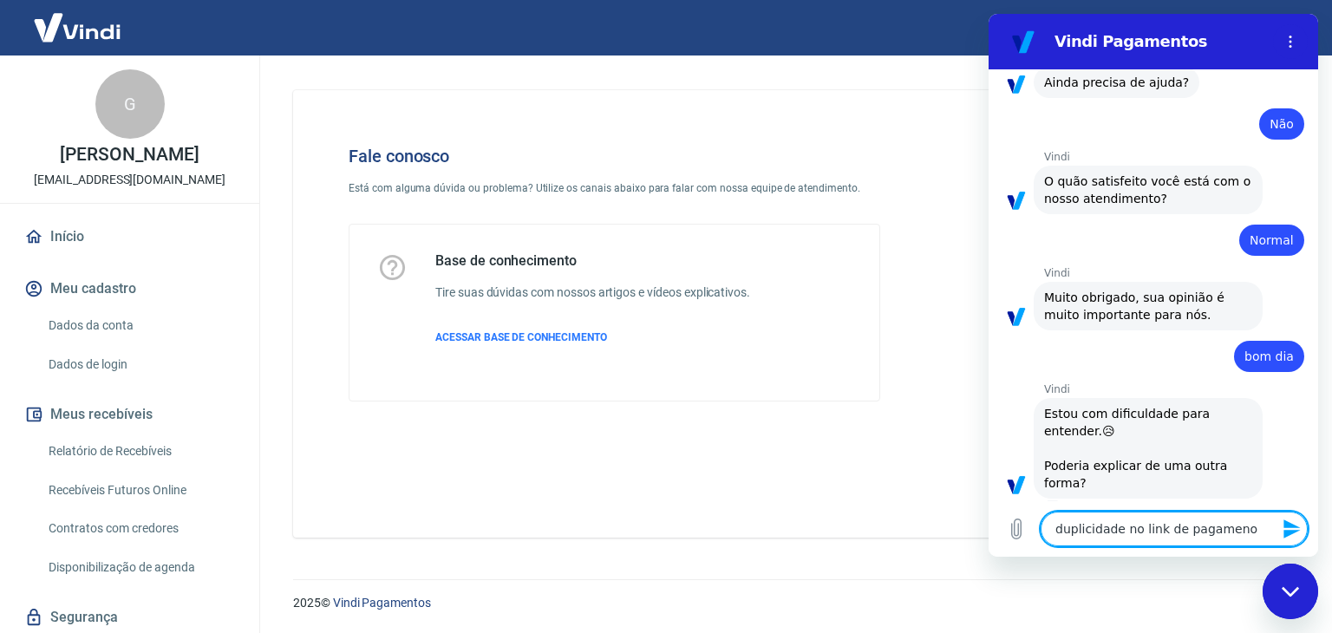
type textarea "x"
type textarea "duplicidade no link de pagamento"
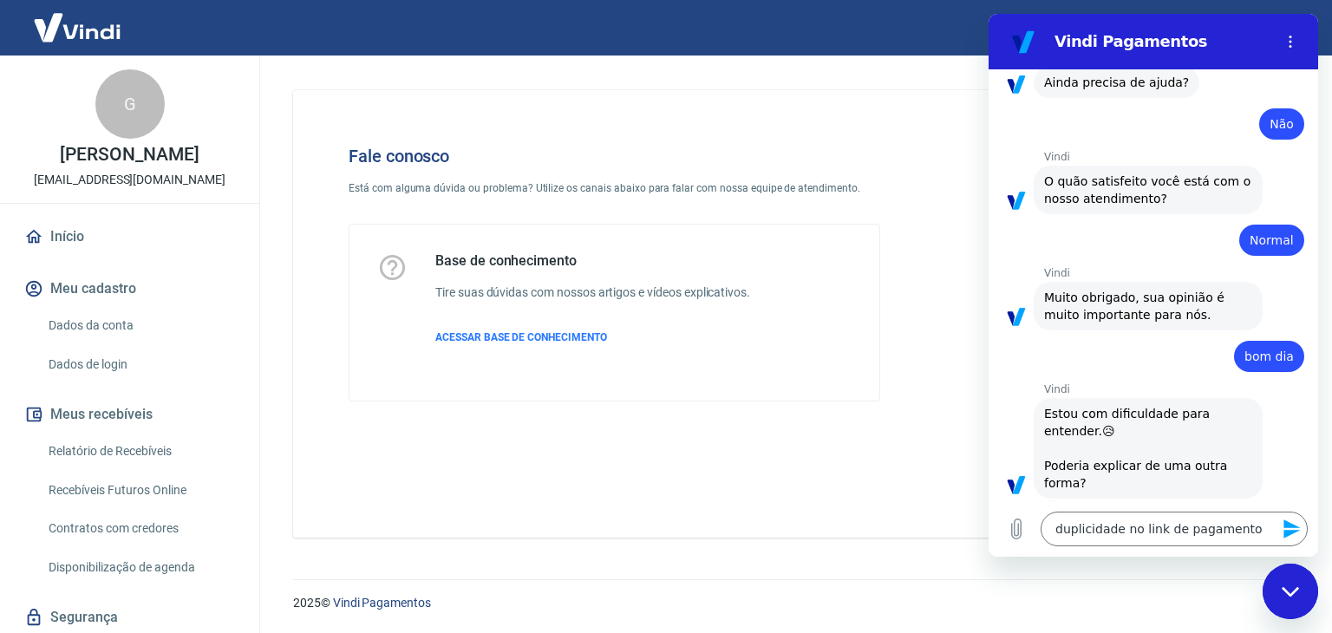
click at [1293, 534] on icon "Enviar mensagem" at bounding box center [1292, 529] width 21 height 21
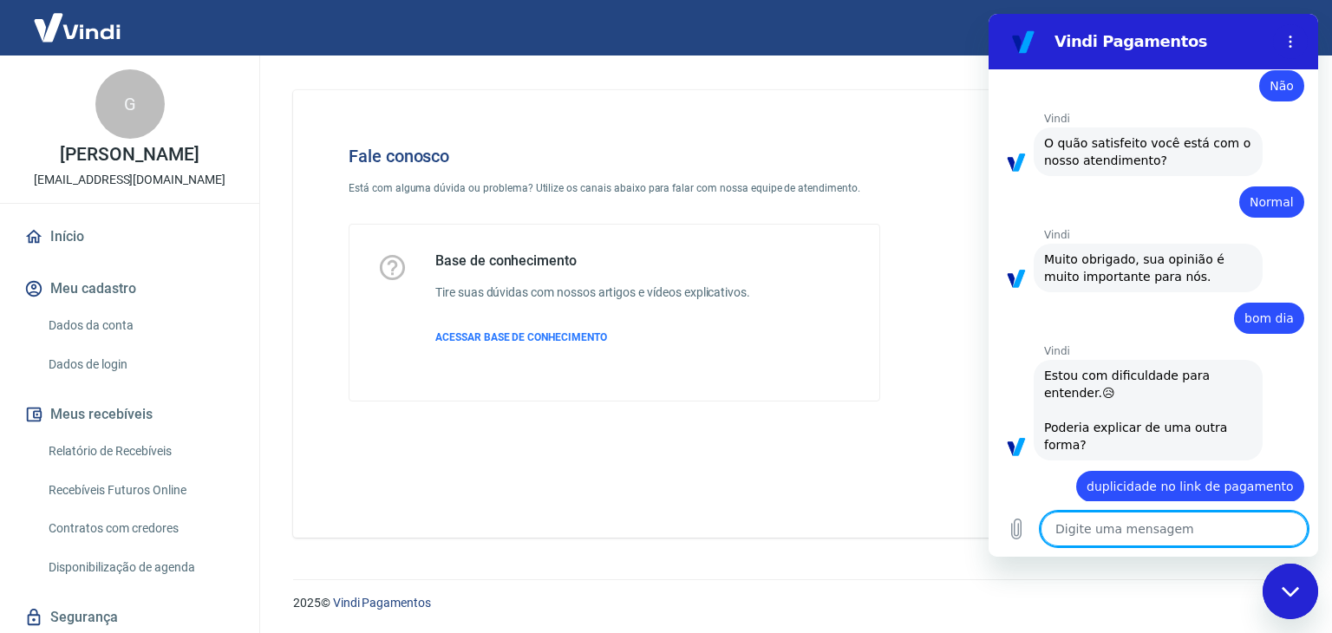
scroll to position [679, 0]
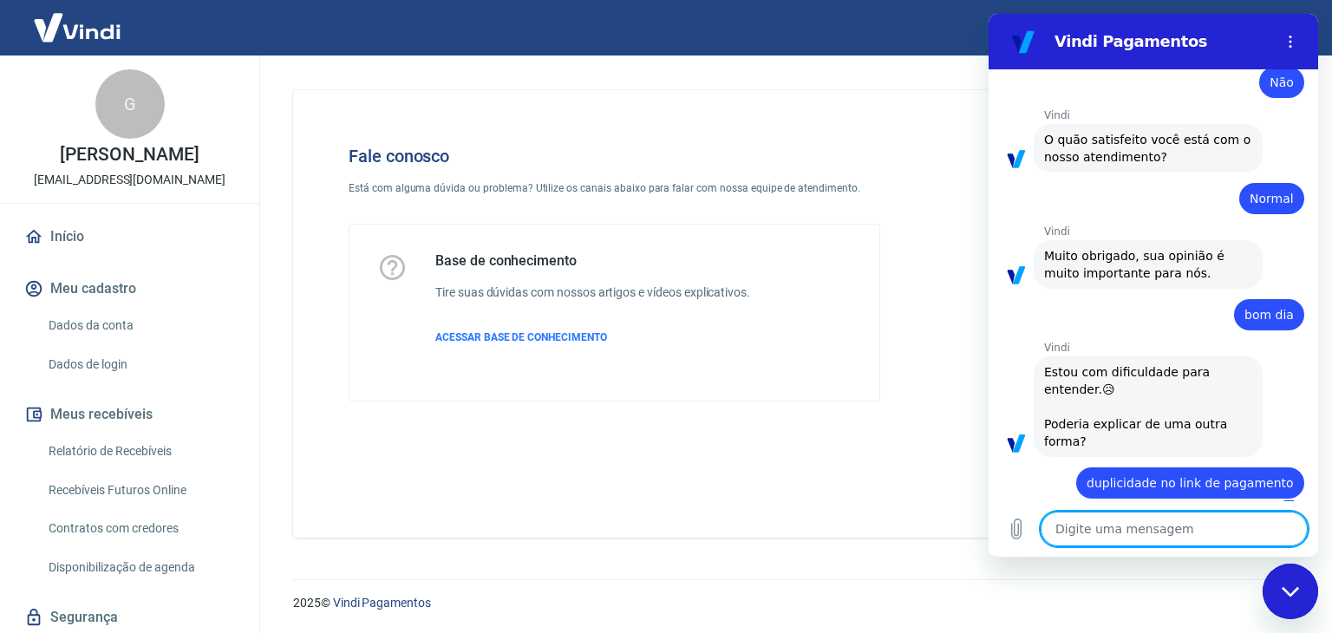
type textarea "x"
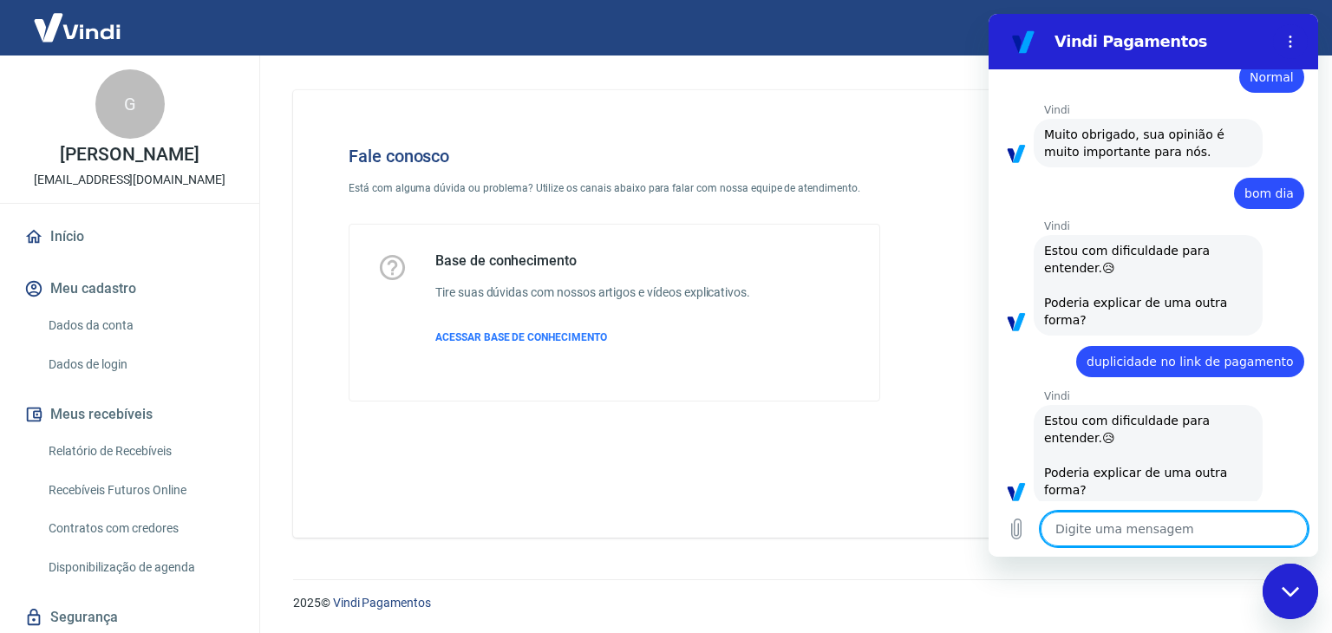
scroll to position [804, 0]
